Goal: Task Accomplishment & Management: Complete application form

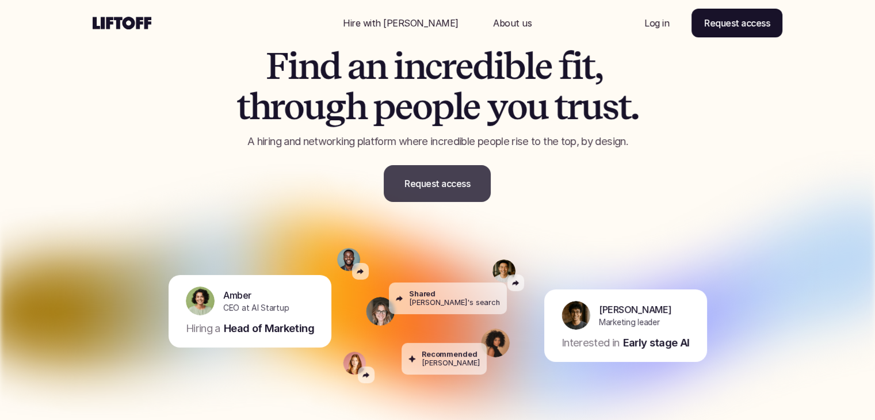
click at [446, 187] on p "Request access" at bounding box center [438, 184] width 66 height 14
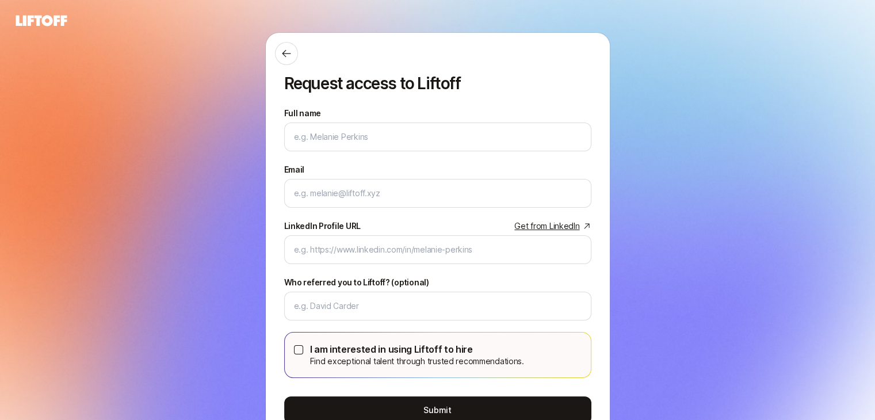
click at [378, 151] on div "Full name We'll use as your preferred name. Change Preferred name We'll use thi…" at bounding box center [437, 276] width 307 height 340
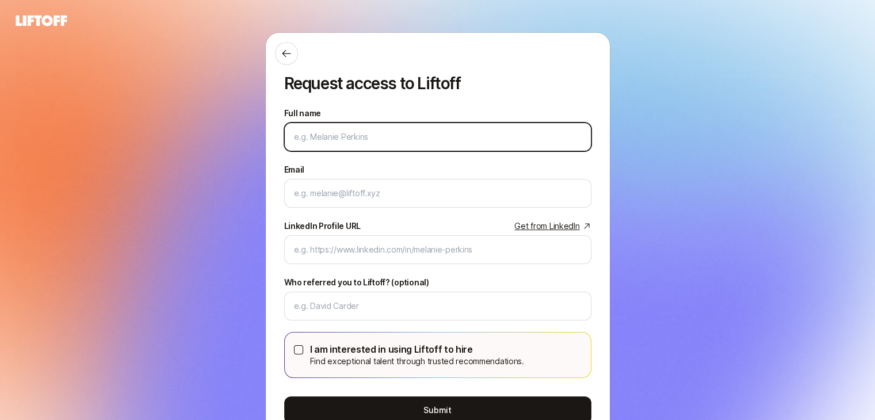
click at [375, 139] on input "Full name" at bounding box center [438, 137] width 288 height 14
type input "[PERSON_NAME]"
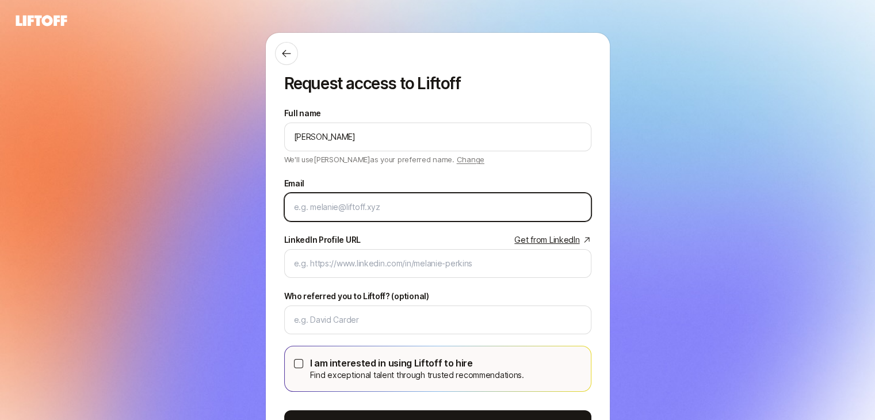
click at [367, 209] on input "Email" at bounding box center [438, 207] width 288 height 14
type input "[EMAIL_ADDRESS][DOMAIN_NAME]"
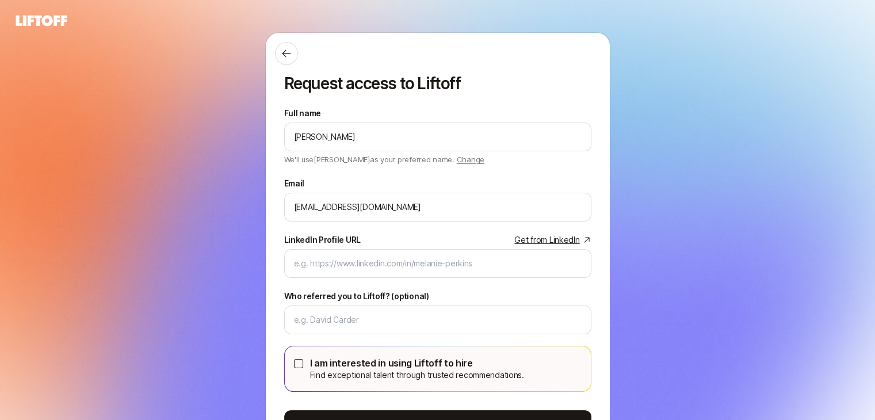
click at [297, 363] on button "I am interested in using Liftoff to hire Find exceptional talent through truste…" at bounding box center [298, 363] width 9 height 9
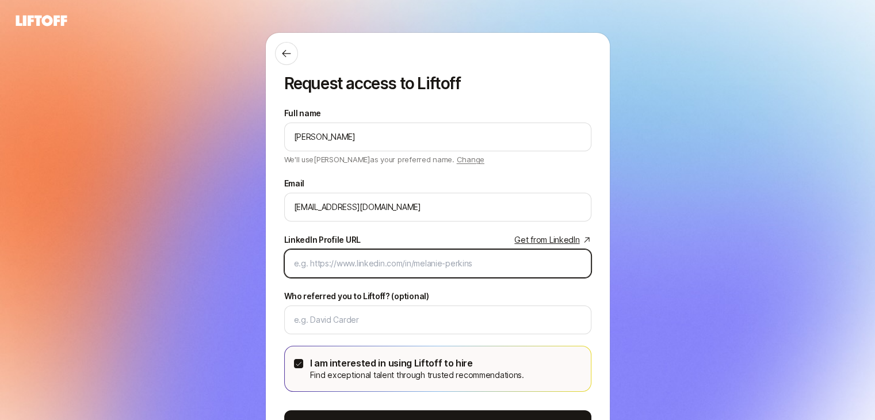
click at [346, 265] on input "LinkedIn Profile URL Get from LinkedIn" at bounding box center [438, 264] width 288 height 14
click at [341, 258] on input "LinkedIn Profile URL Get from LinkedIn" at bounding box center [438, 264] width 288 height 14
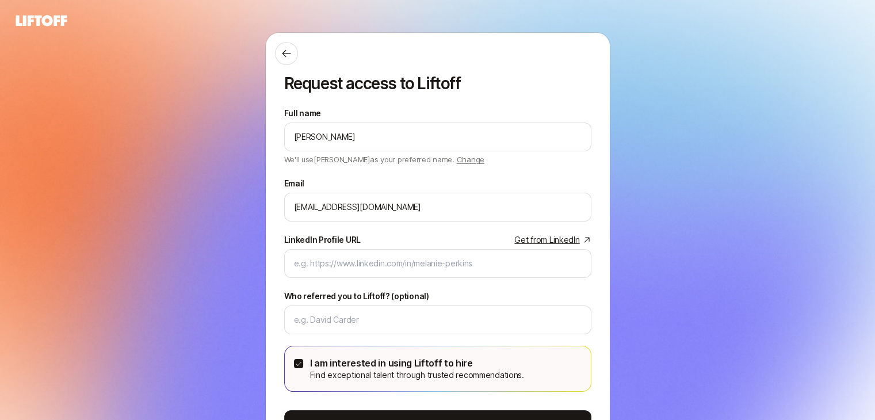
drag, startPoint x: 341, startPoint y: 258, endPoint x: 165, endPoint y: 124, distance: 221.4
click at [165, 124] on div "Request access to Liftoff Full name [PERSON_NAME] We'll use [GEOGRAPHIC_DATA] a…" at bounding box center [437, 255] width 875 height 447
